Goal: Task Accomplishment & Management: Complete application form

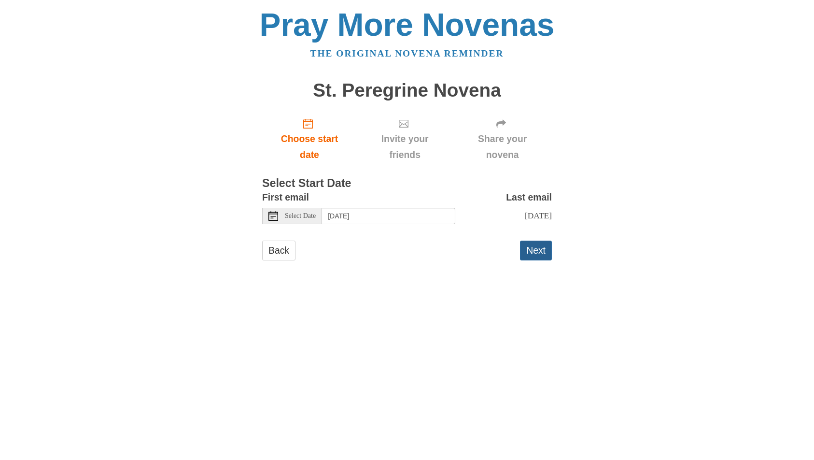
click at [545, 253] on button "Next" at bounding box center [536, 250] width 32 height 20
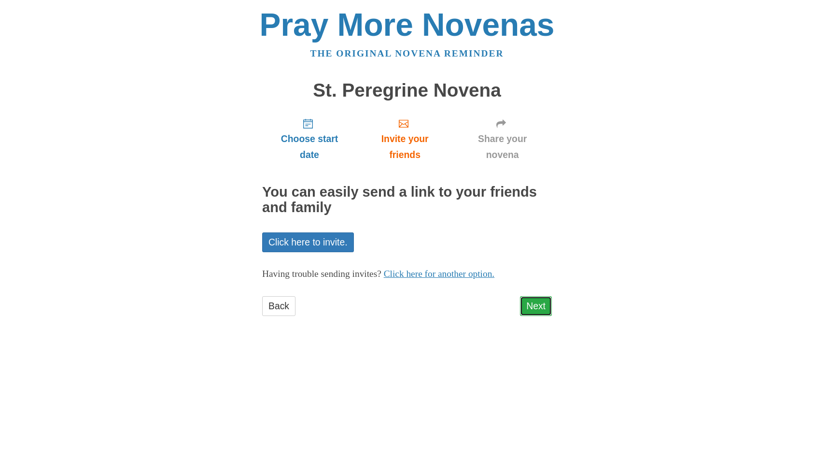
click at [535, 310] on link "Next" at bounding box center [536, 306] width 32 height 20
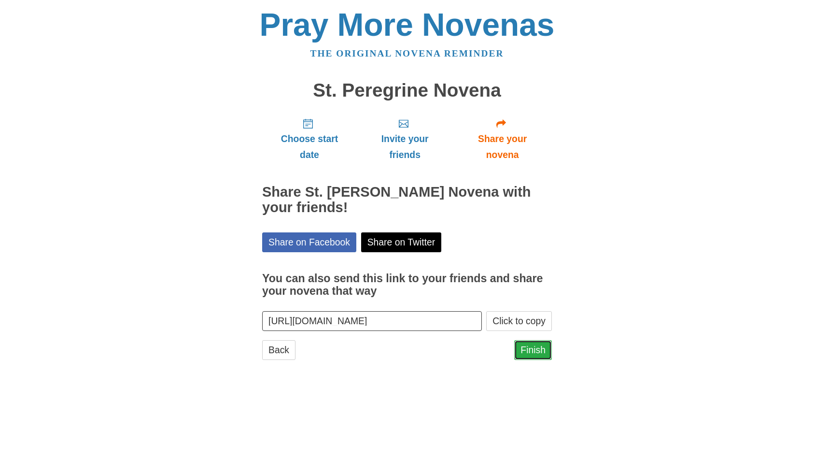
click at [533, 346] on link "Finish" at bounding box center [533, 350] width 38 height 20
